Goal: Task Accomplishment & Management: Manage account settings

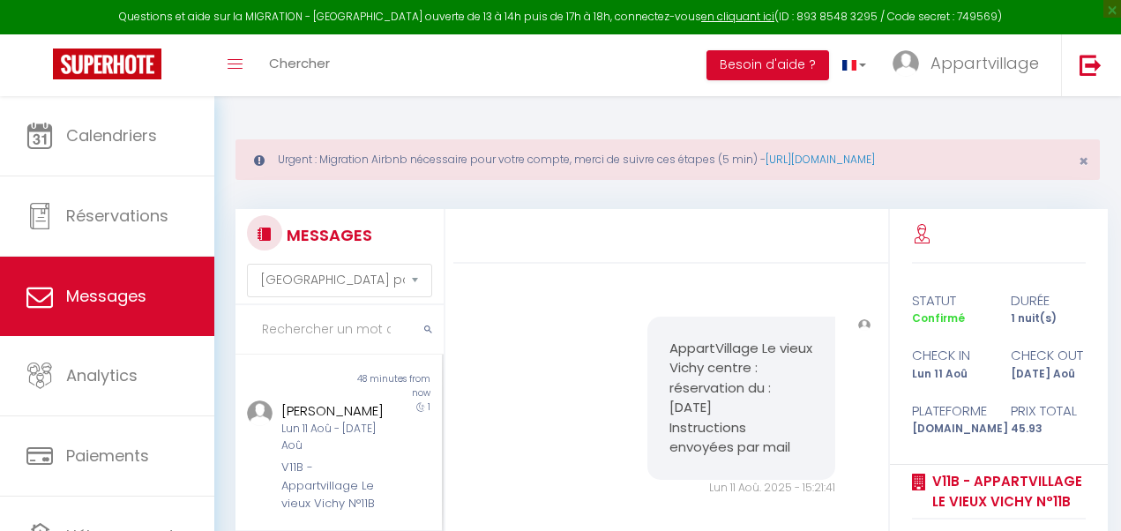
select select "message"
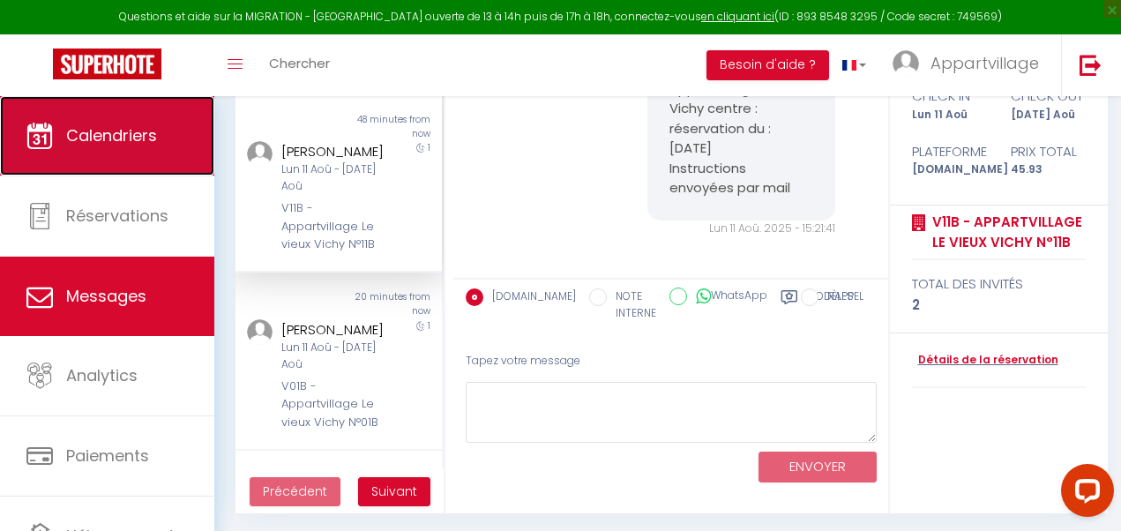
scroll to position [7407, 0]
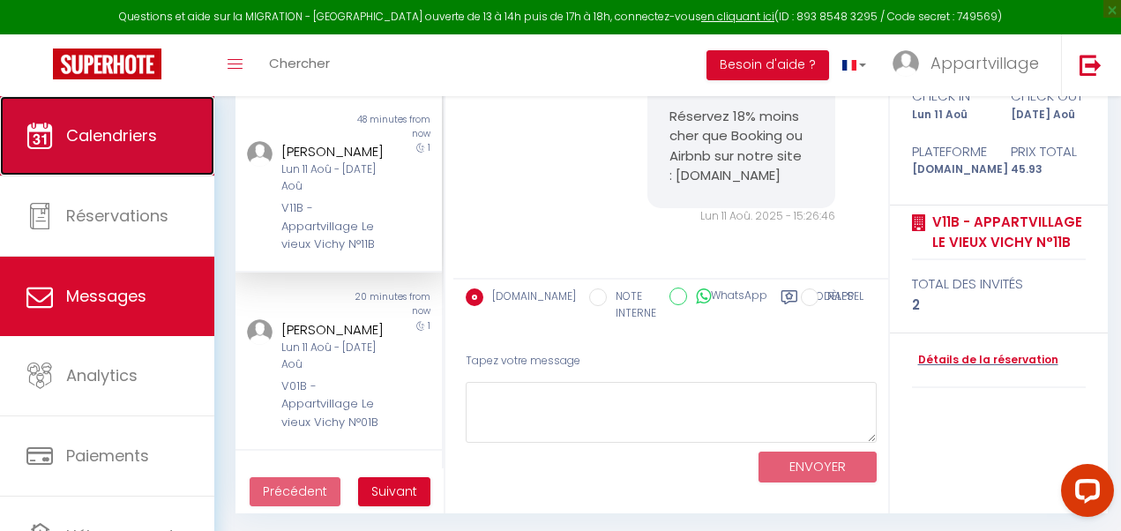
click at [122, 105] on link "Calendriers" at bounding box center [107, 135] width 214 height 79
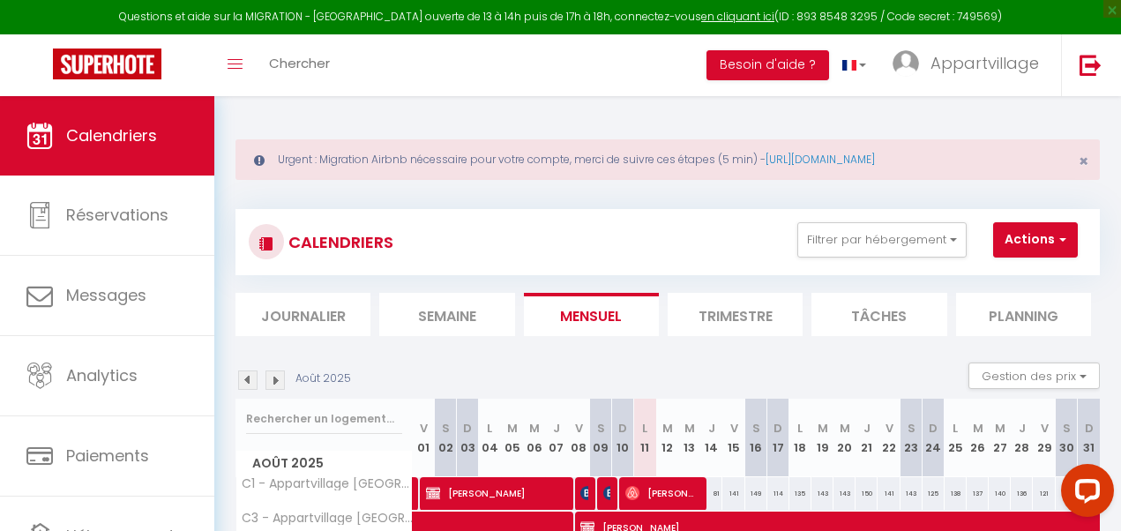
scroll to position [329, 0]
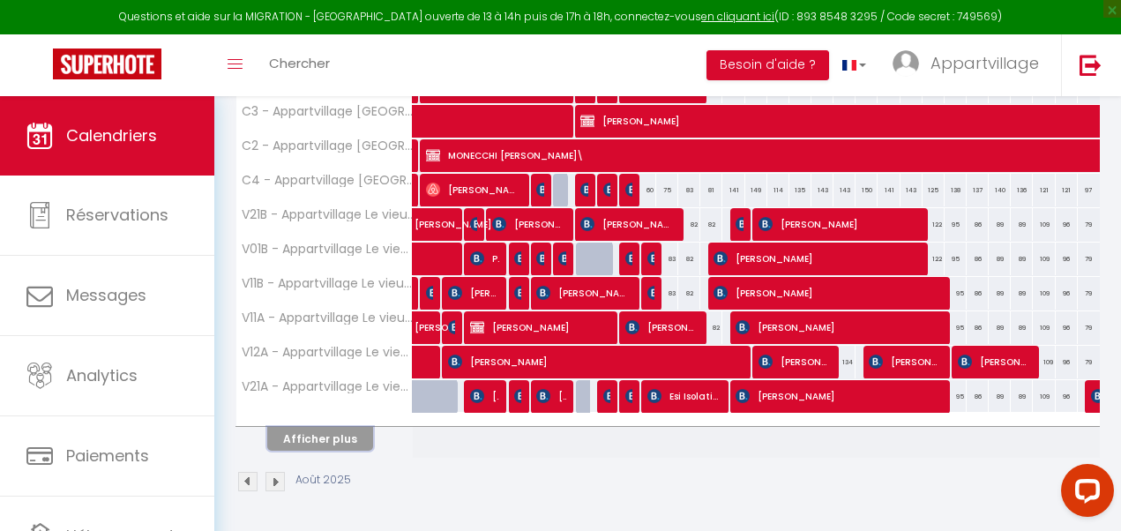
click at [332, 427] on button "Afficher plus" at bounding box center [320, 439] width 106 height 24
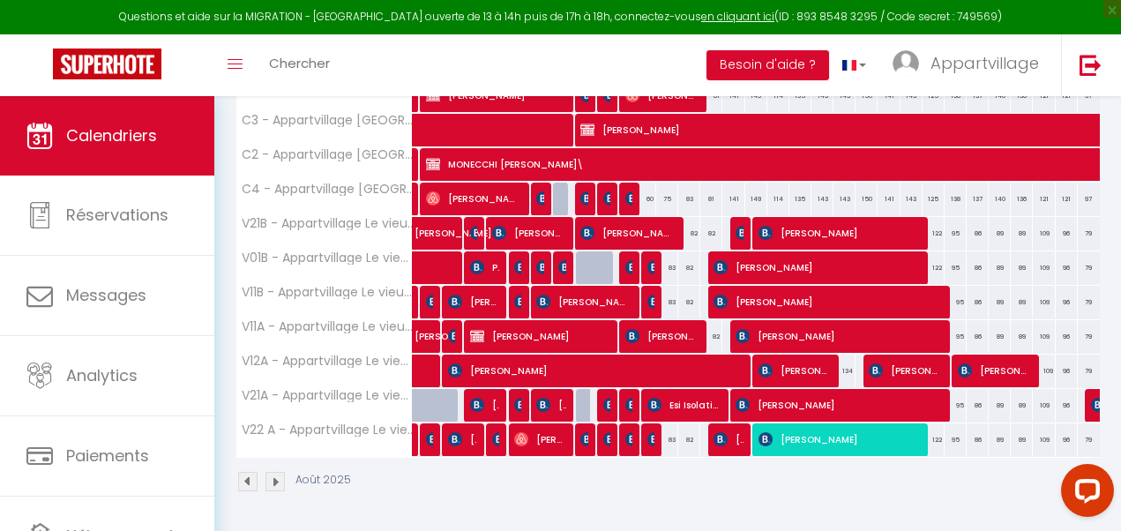
scroll to position [411, 0]
click at [644, 185] on div "60" at bounding box center [645, 199] width 22 height 33
type input "60"
type input "Lun 11 Août 2025"
type input "[DATE]"
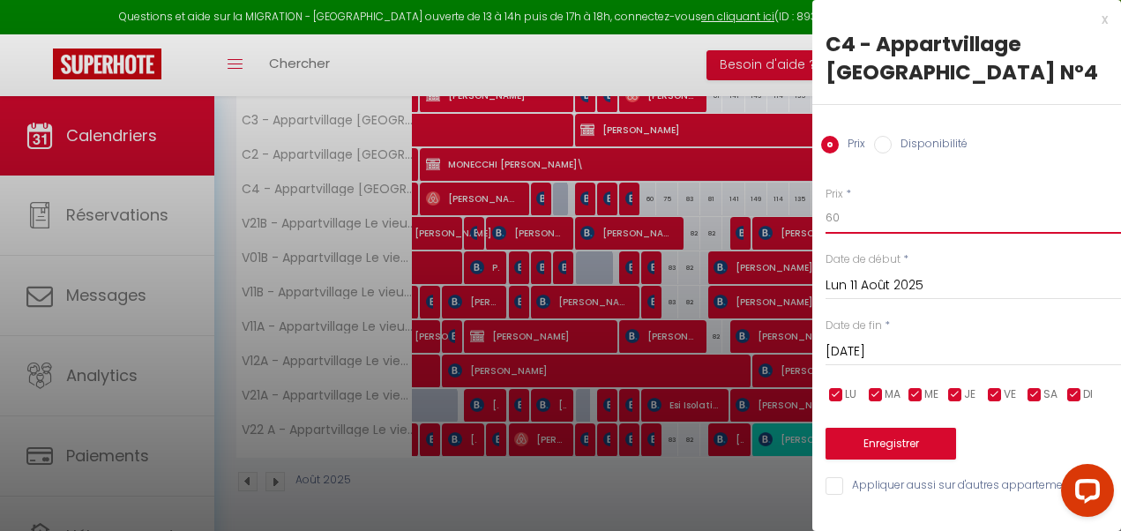
click at [901, 227] on input "60" at bounding box center [972, 218] width 295 height 32
type input "6"
type input "50"
click at [887, 429] on button "Enregistrer" at bounding box center [890, 444] width 131 height 32
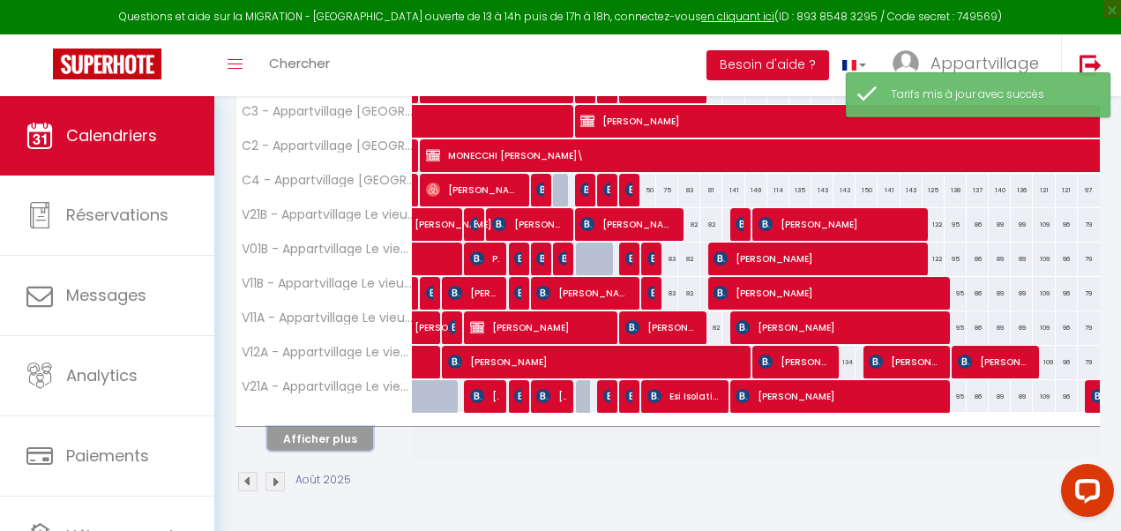
click at [325, 432] on button "Afficher plus" at bounding box center [320, 439] width 106 height 24
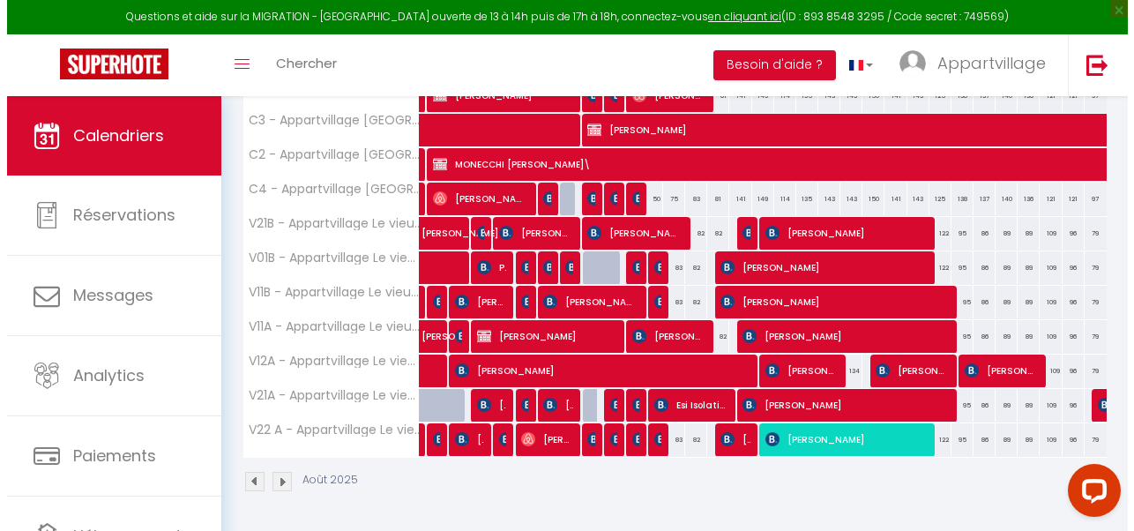
scroll to position [398, 0]
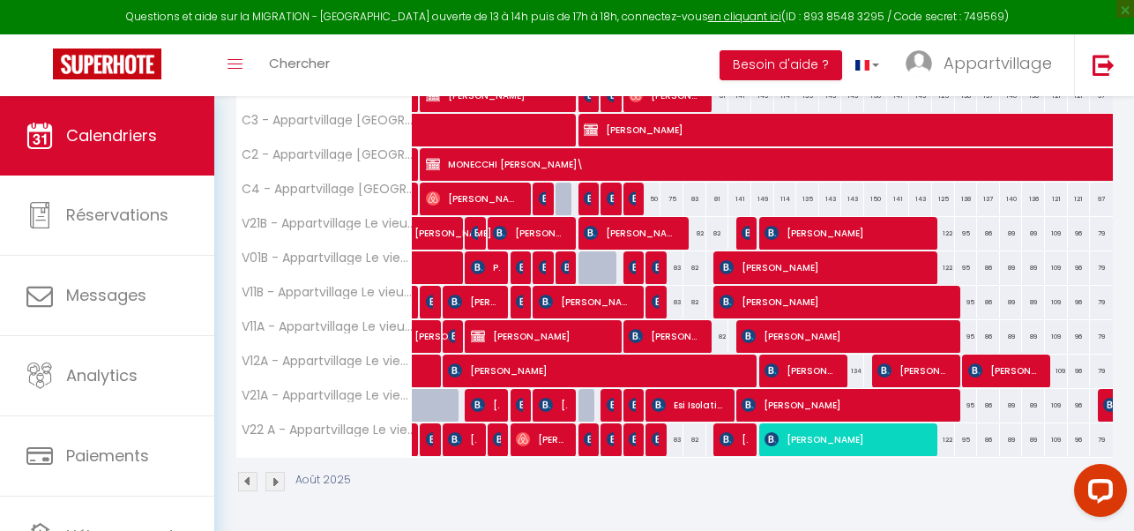
click at [656, 198] on div "50" at bounding box center [649, 199] width 23 height 33
type input "50"
type input "Lun 11 Août 2025"
type input "[DATE]"
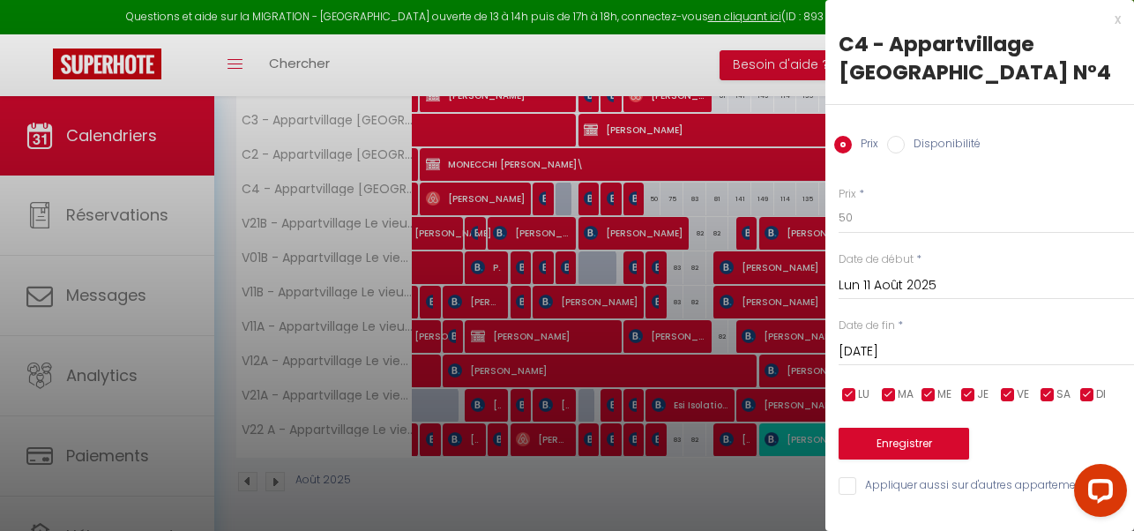
click at [1115, 19] on div "x" at bounding box center [972, 19] width 295 height 21
